Goal: Ask a question

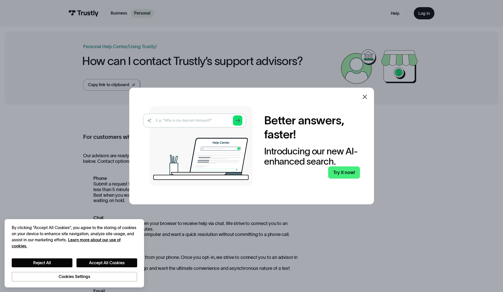
click at [368, 95] on icon at bounding box center [365, 97] width 6 height 6
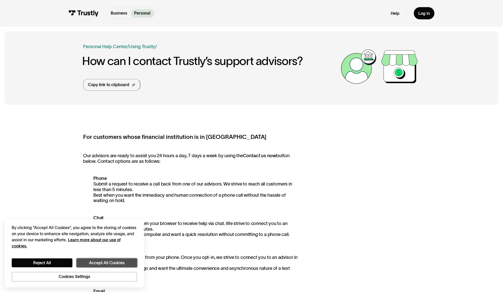
click at [87, 263] on button "Accept All Cookies" at bounding box center [107, 263] width 61 height 9
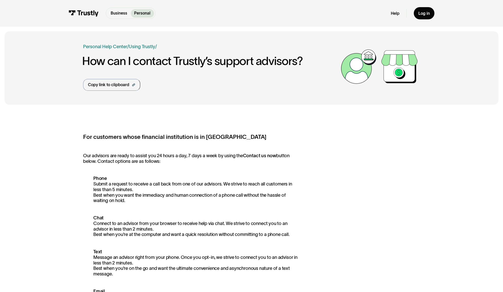
click at [138, 15] on p "Personal" at bounding box center [142, 13] width 16 height 6
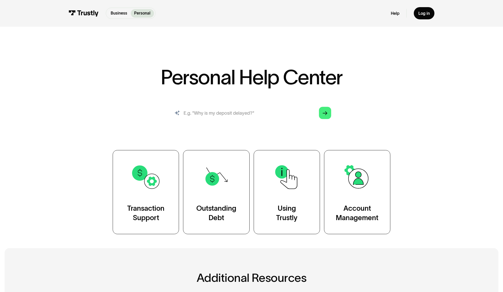
click at [233, 116] on input "search" at bounding box center [251, 113] width 169 height 19
